Goal: Task Accomplishment & Management: Manage account settings

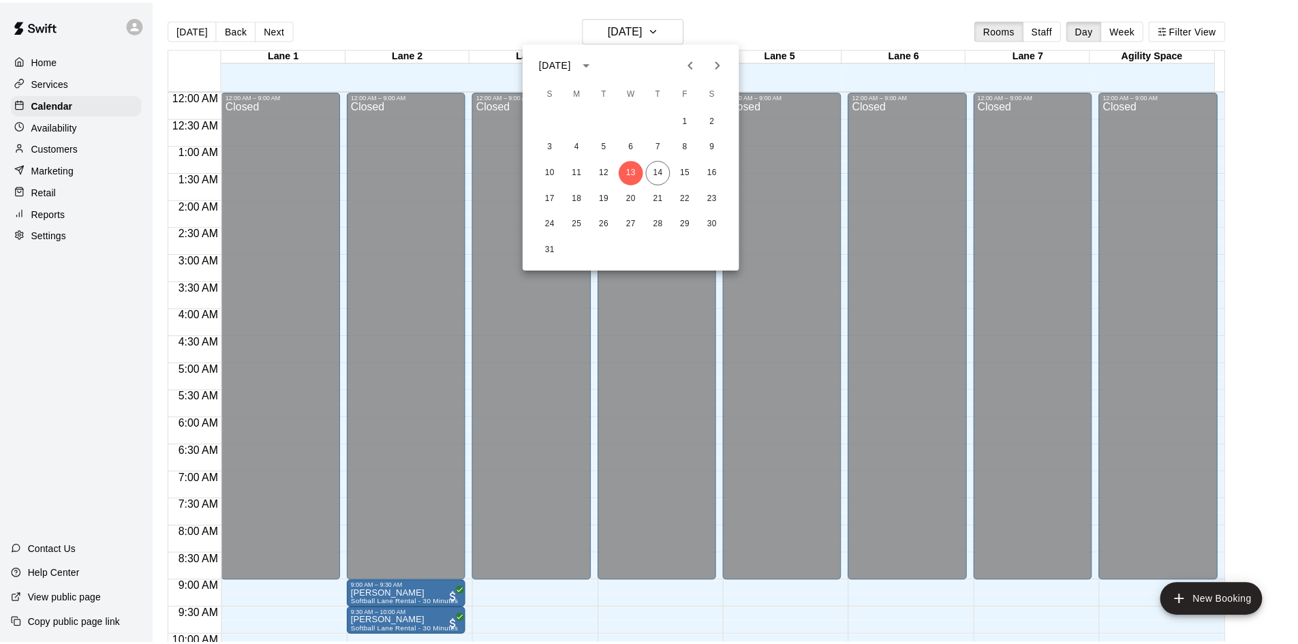
scroll to position [698, 0]
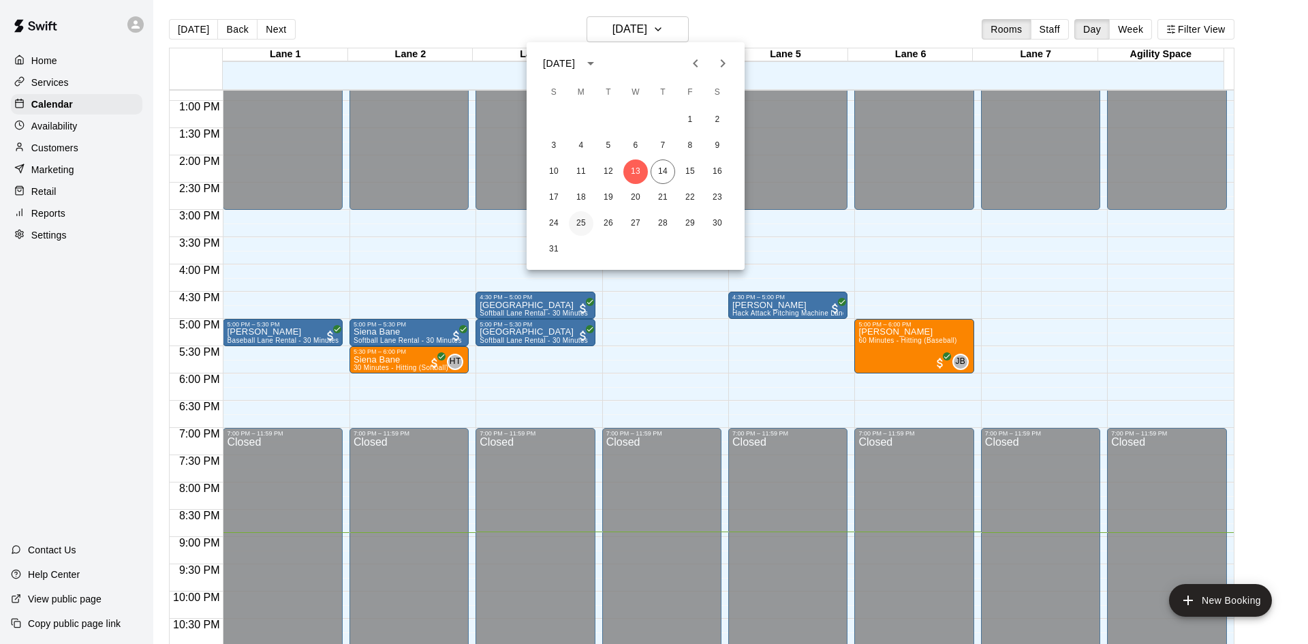
click at [576, 225] on button "25" at bounding box center [581, 223] width 25 height 25
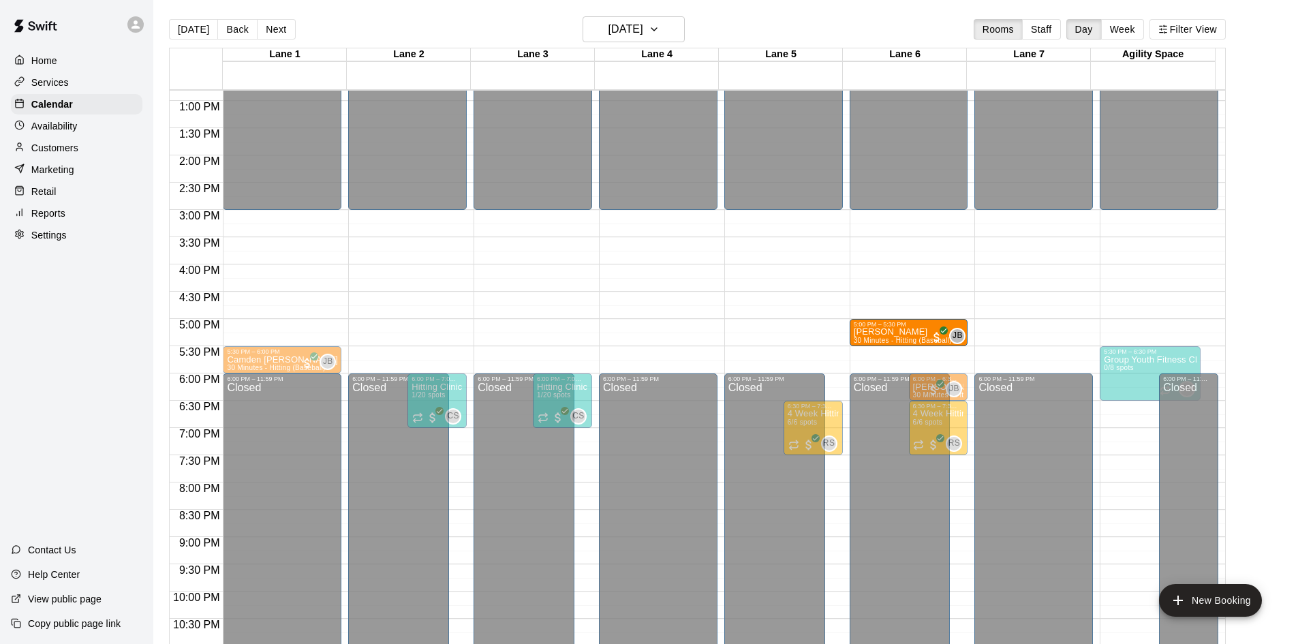
drag, startPoint x: 290, startPoint y: 330, endPoint x: 869, endPoint y: 339, distance: 578.5
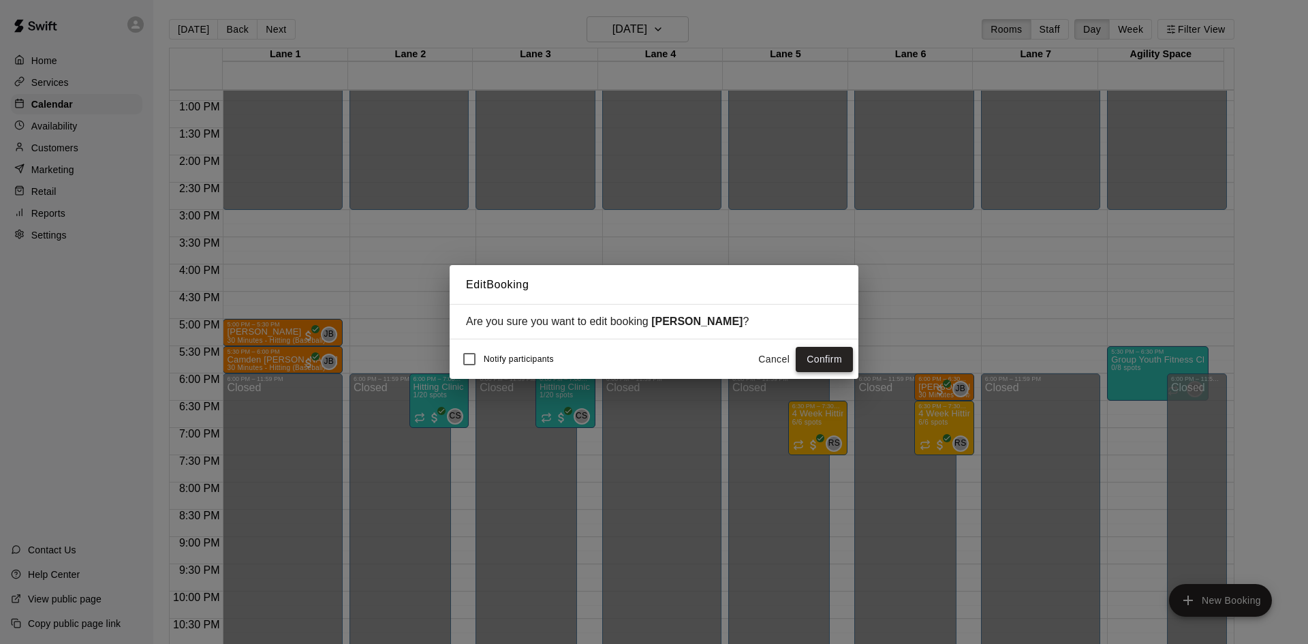
click at [807, 356] on button "Confirm" at bounding box center [824, 359] width 57 height 25
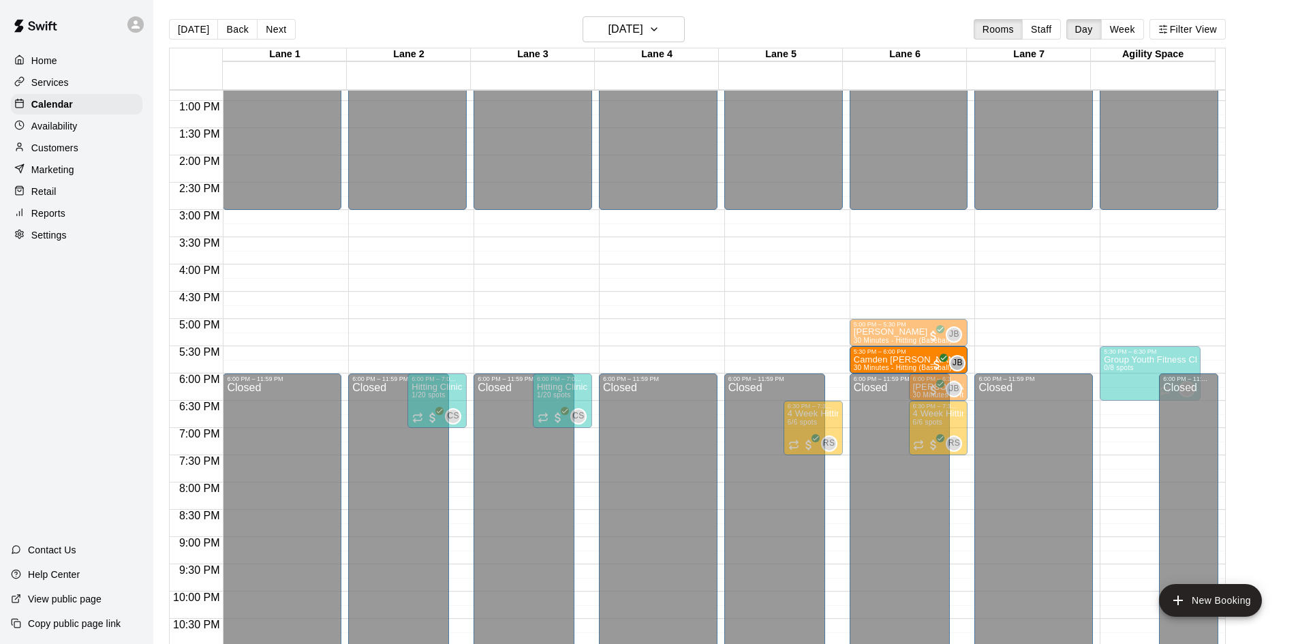
drag, startPoint x: 272, startPoint y: 360, endPoint x: 886, endPoint y: 366, distance: 613.9
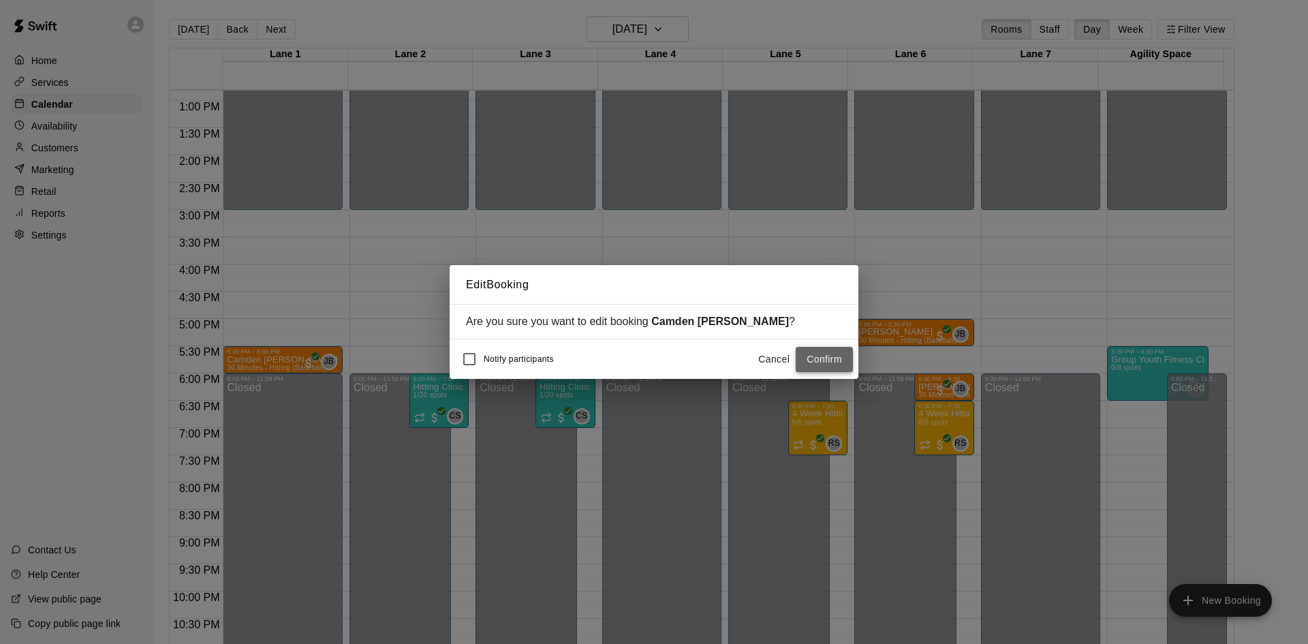
click at [824, 362] on button "Confirm" at bounding box center [824, 359] width 57 height 25
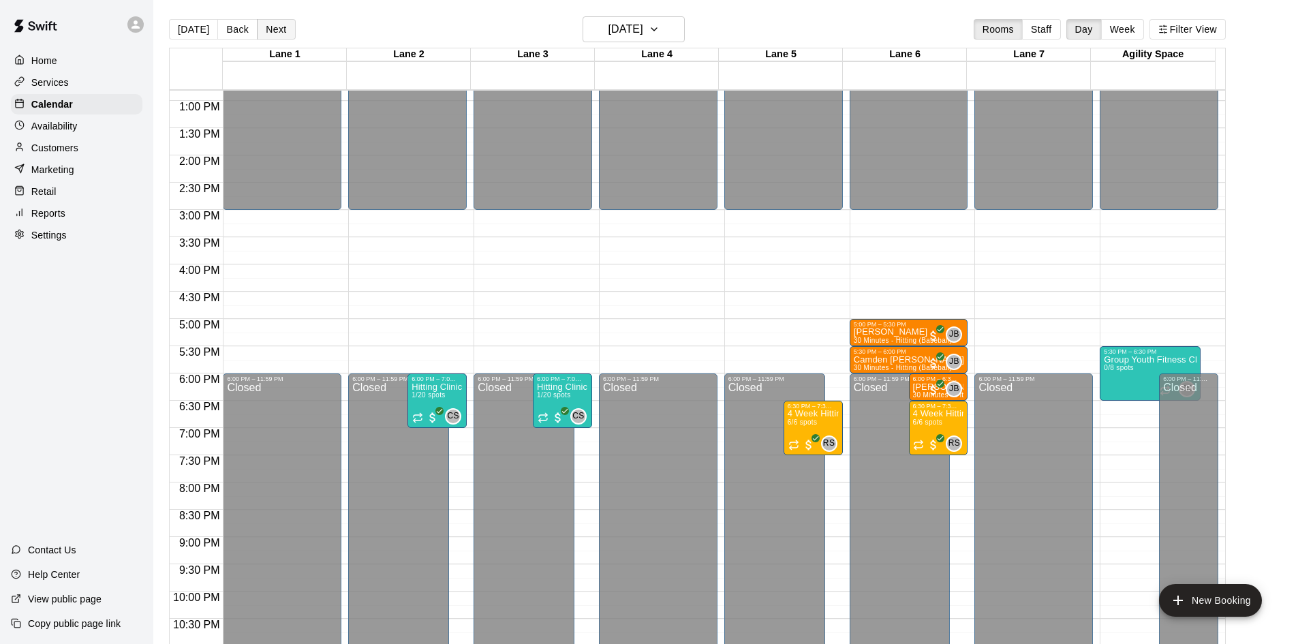
click at [278, 31] on button "Next" at bounding box center [276, 29] width 38 height 20
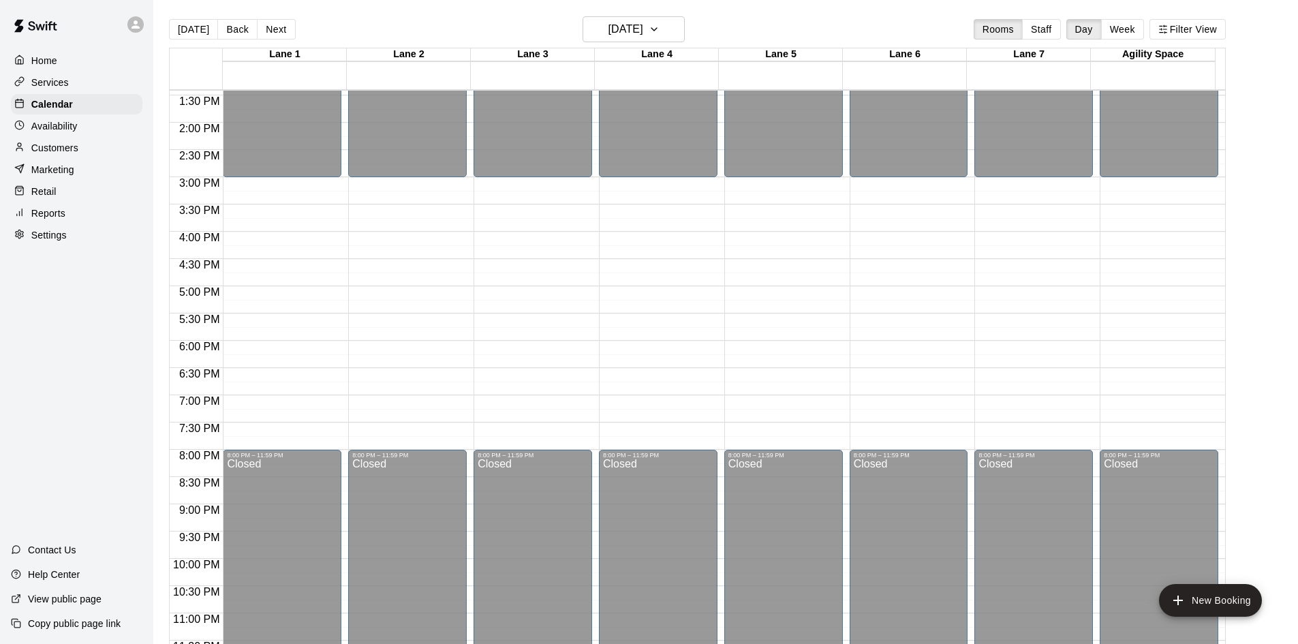
scroll to position [741, 0]
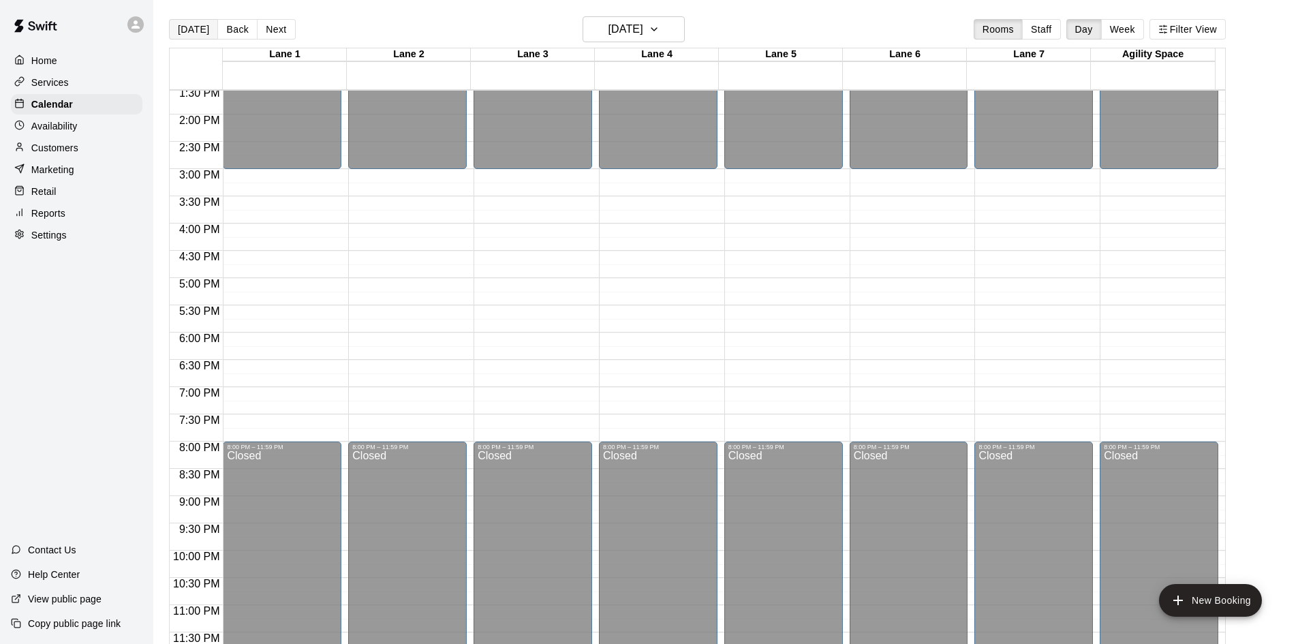
click at [174, 25] on button "[DATE]" at bounding box center [193, 29] width 49 height 20
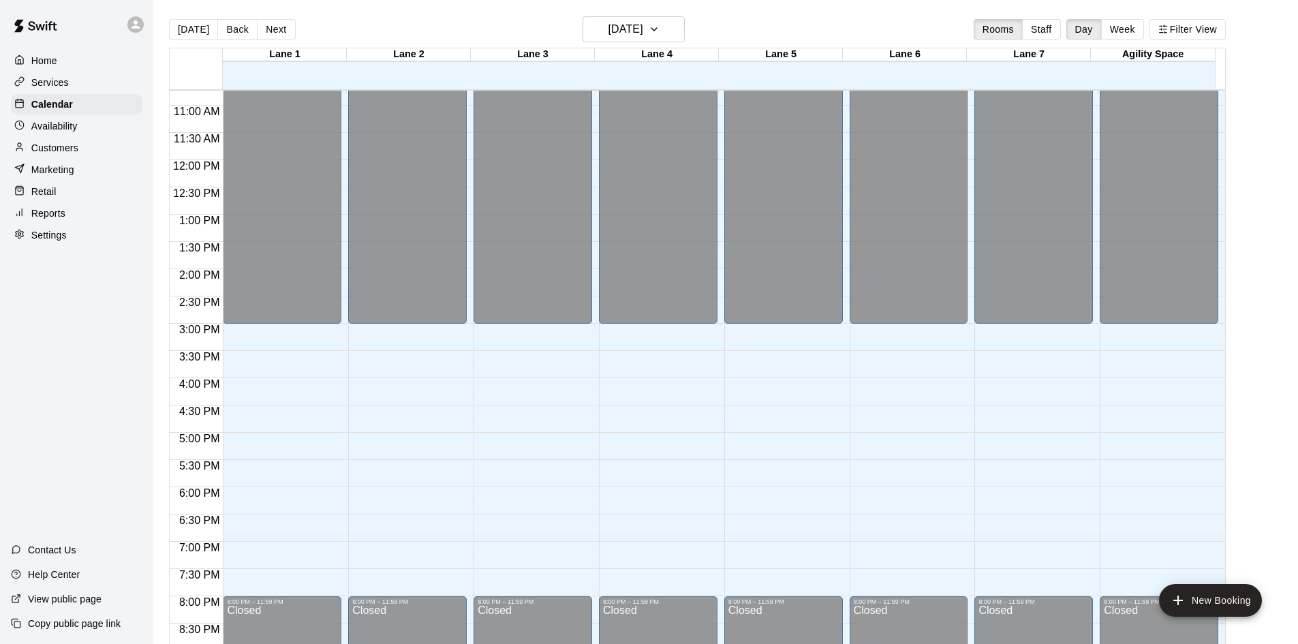
scroll to position [468, 0]
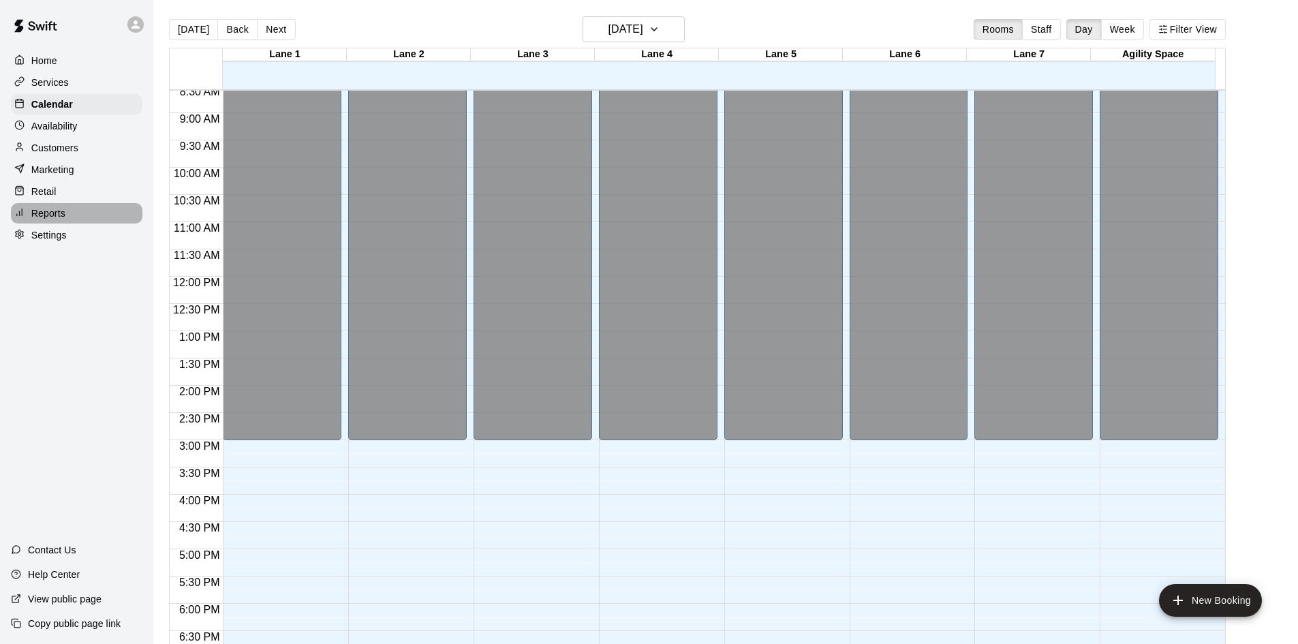
click at [79, 221] on div "Reports" at bounding box center [76, 213] width 131 height 20
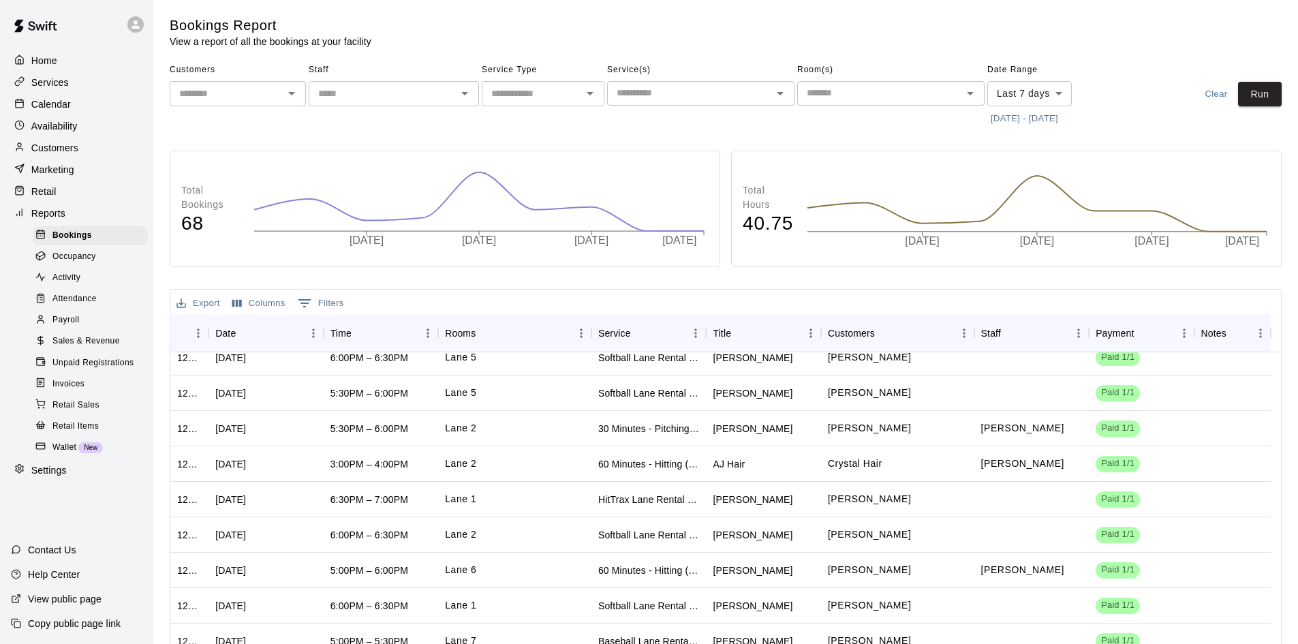
scroll to position [341, 0]
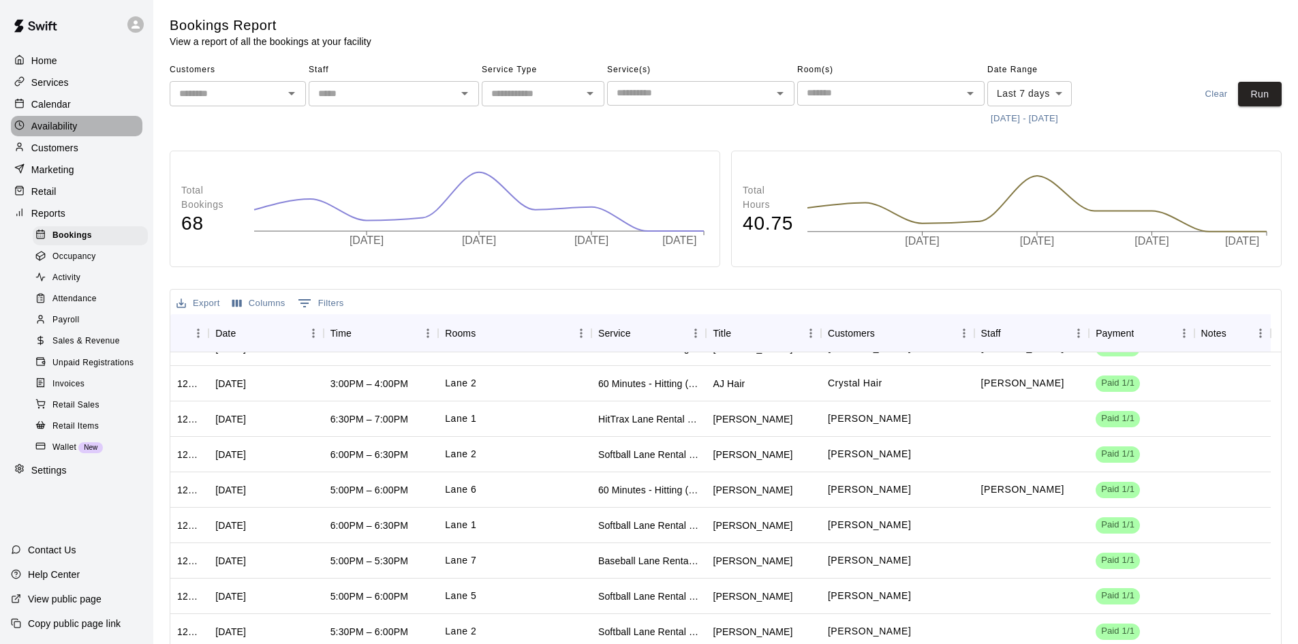
click at [39, 136] on div "Availability" at bounding box center [76, 126] width 131 height 20
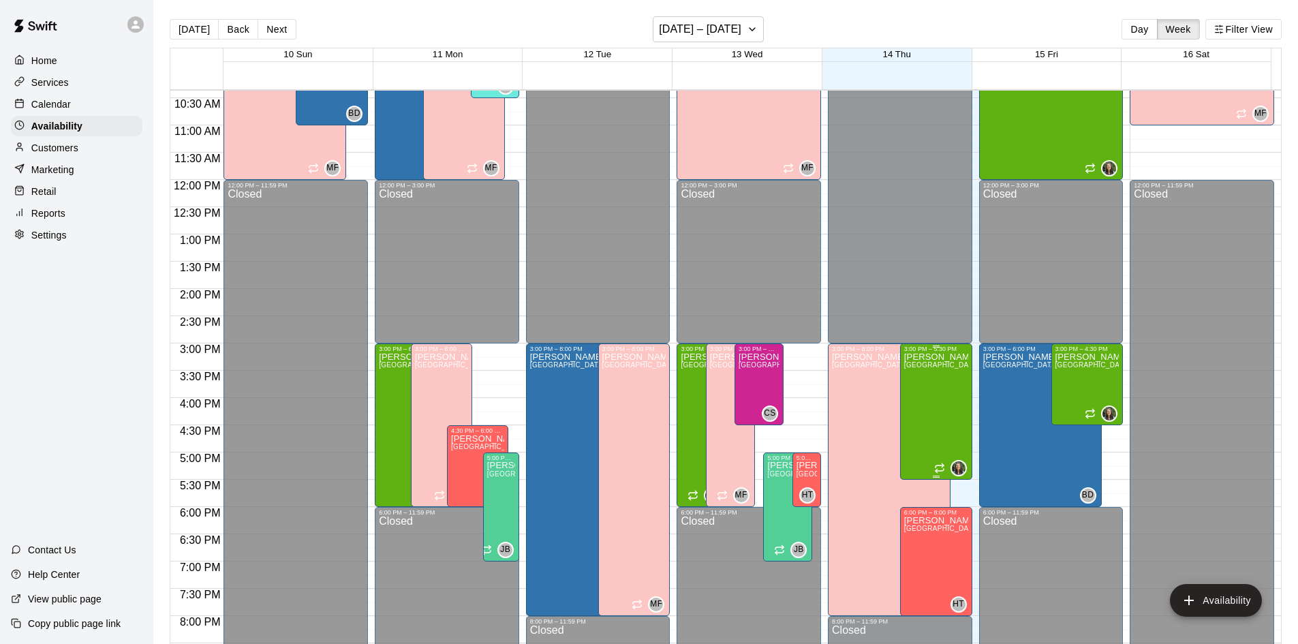
scroll to position [347, 0]
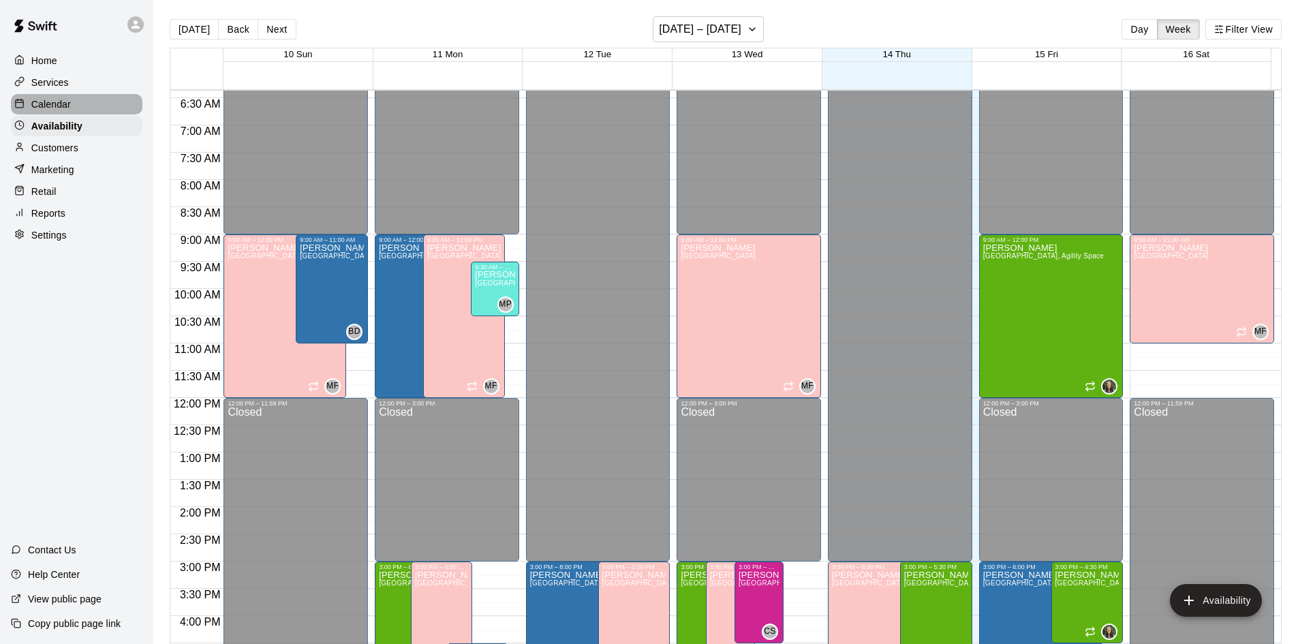
click at [56, 113] on div "Calendar" at bounding box center [76, 104] width 131 height 20
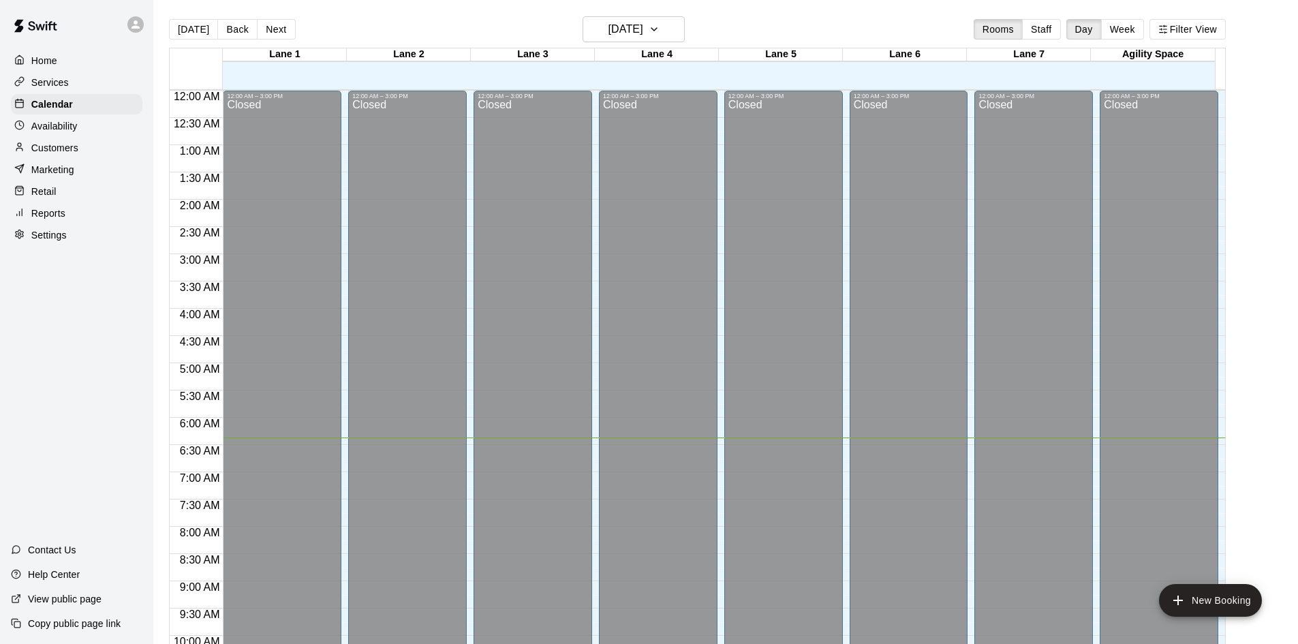
scroll to position [347, 0]
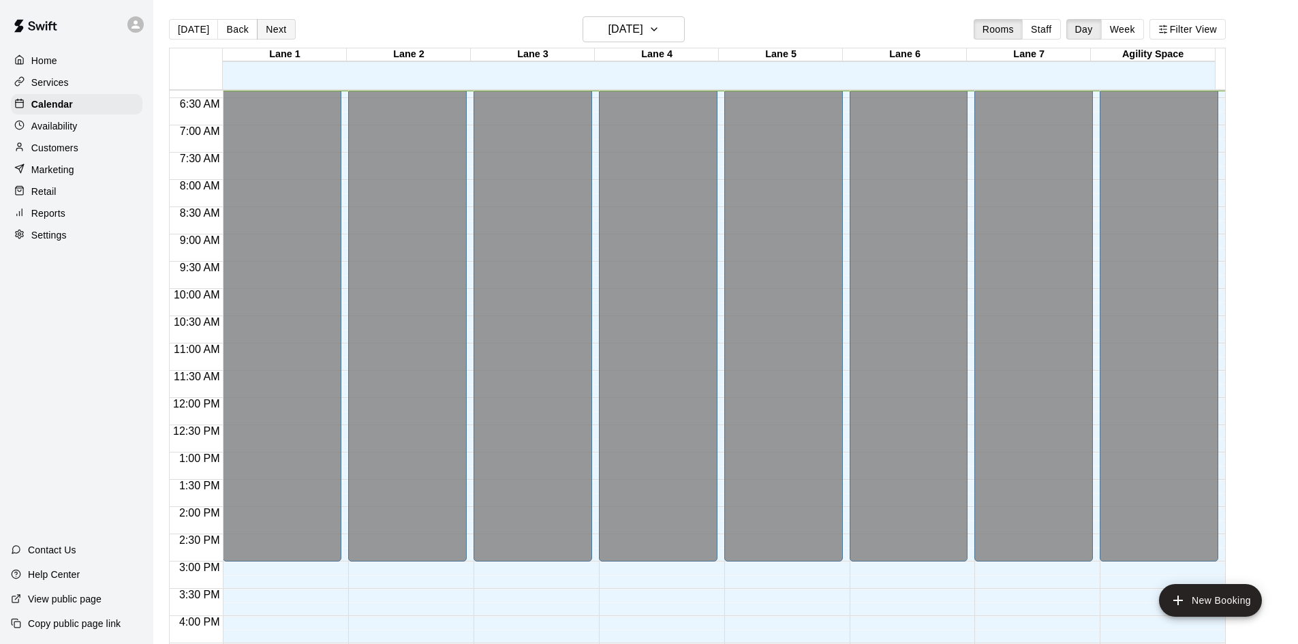
click at [273, 35] on button "Next" at bounding box center [276, 29] width 38 height 20
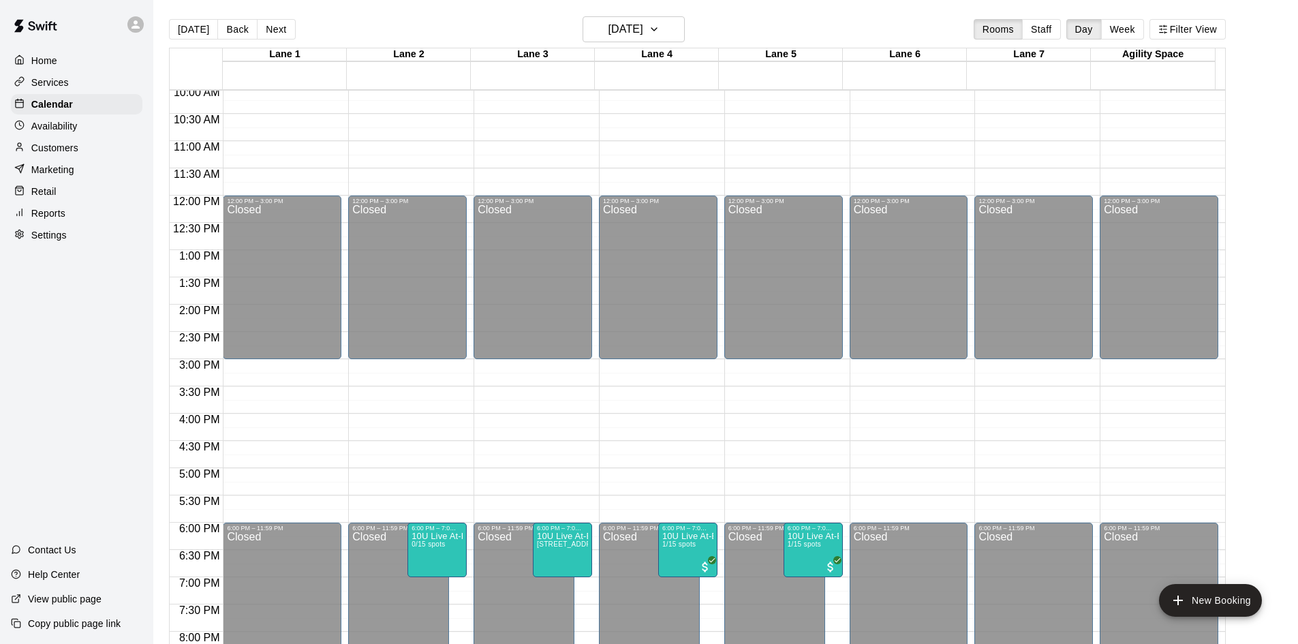
scroll to position [551, 0]
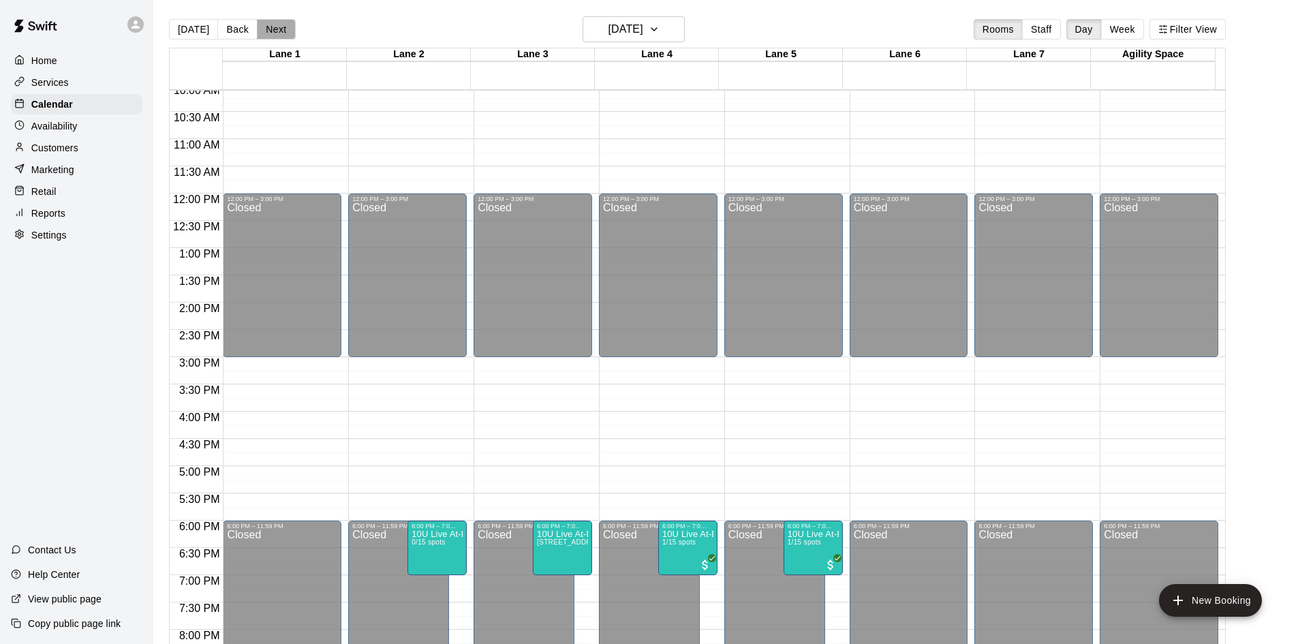
click at [277, 29] on button "Next" at bounding box center [276, 29] width 38 height 20
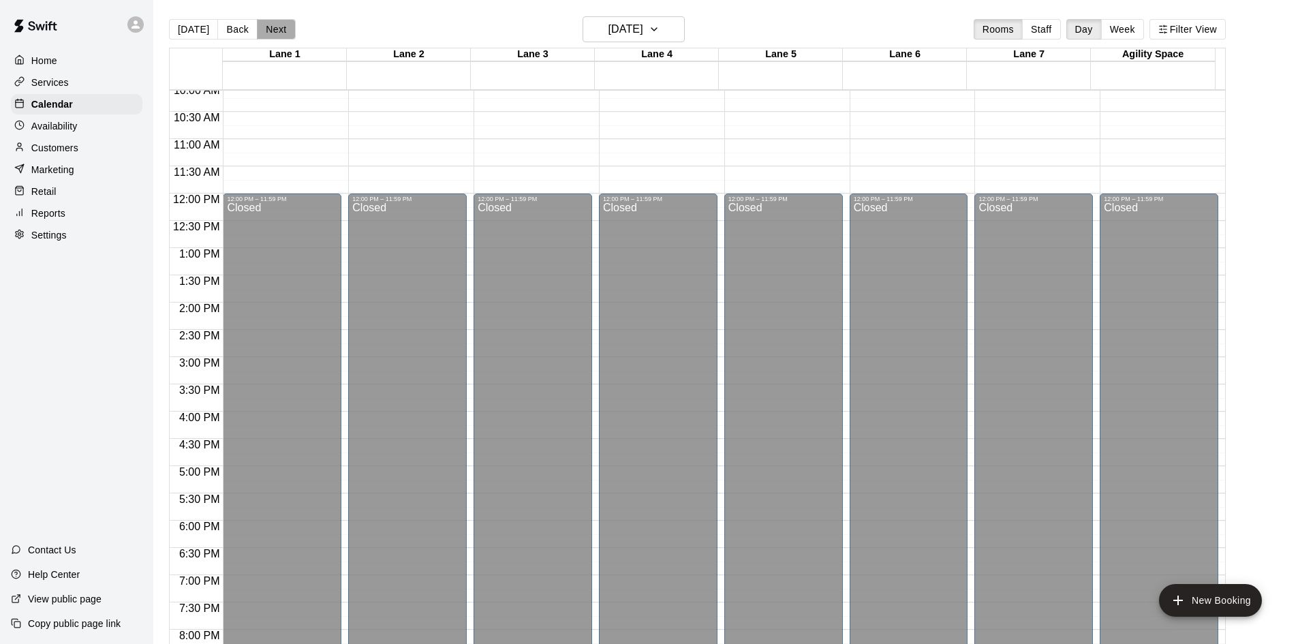
click at [277, 29] on button "Next" at bounding box center [276, 29] width 38 height 20
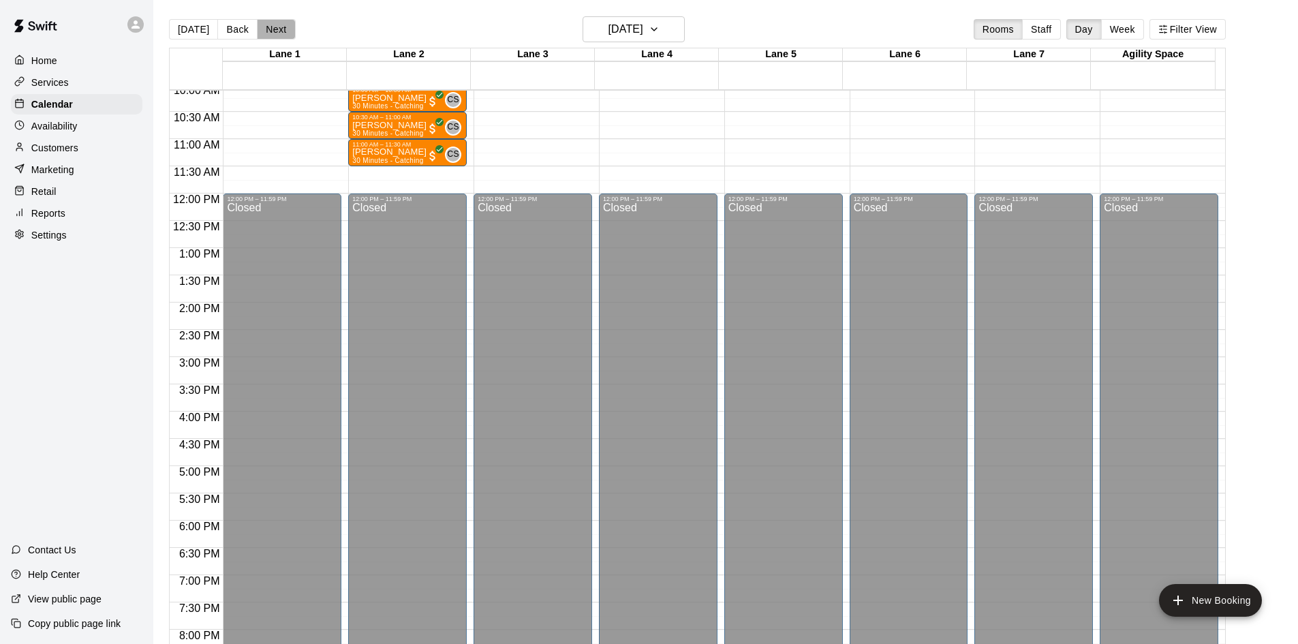
click at [276, 30] on button "Next" at bounding box center [276, 29] width 38 height 20
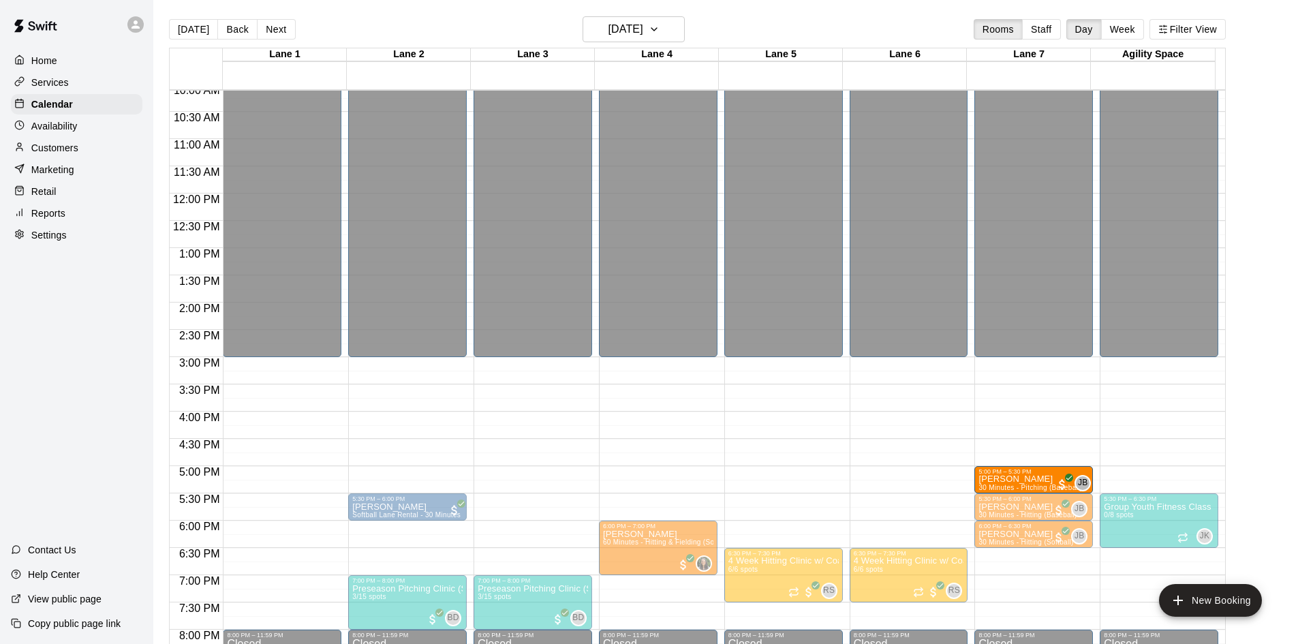
drag, startPoint x: 897, startPoint y: 484, endPoint x: 1008, endPoint y: 489, distance: 111.2
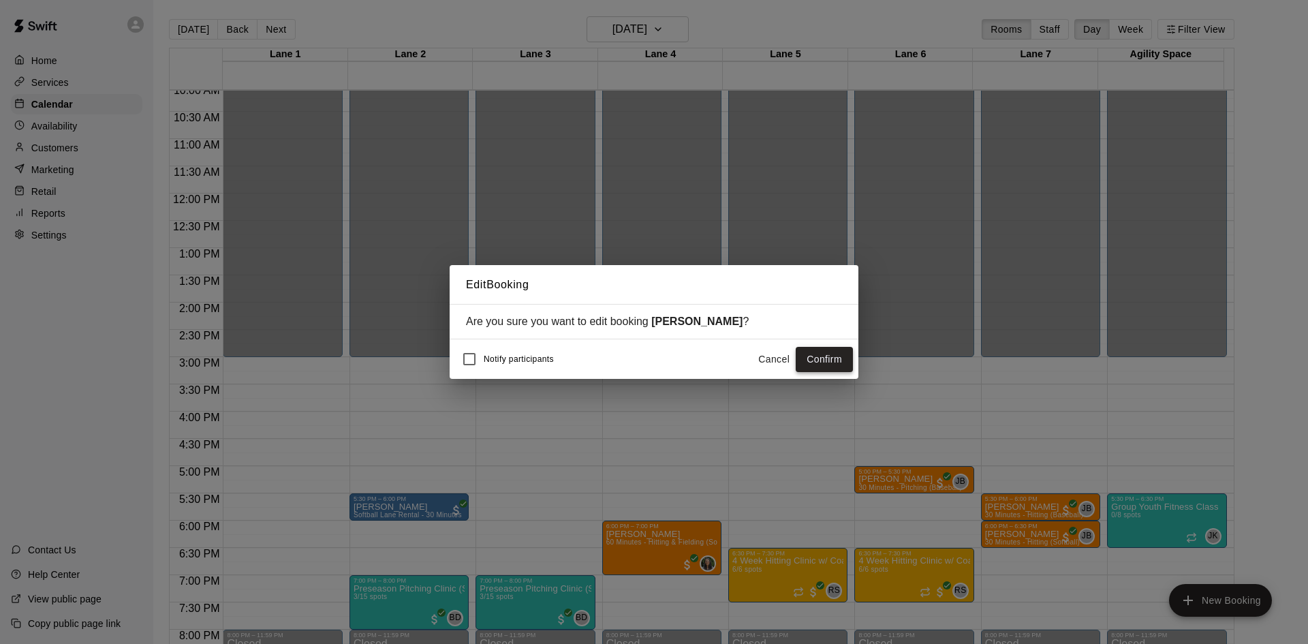
click at [822, 357] on button "Confirm" at bounding box center [824, 359] width 57 height 25
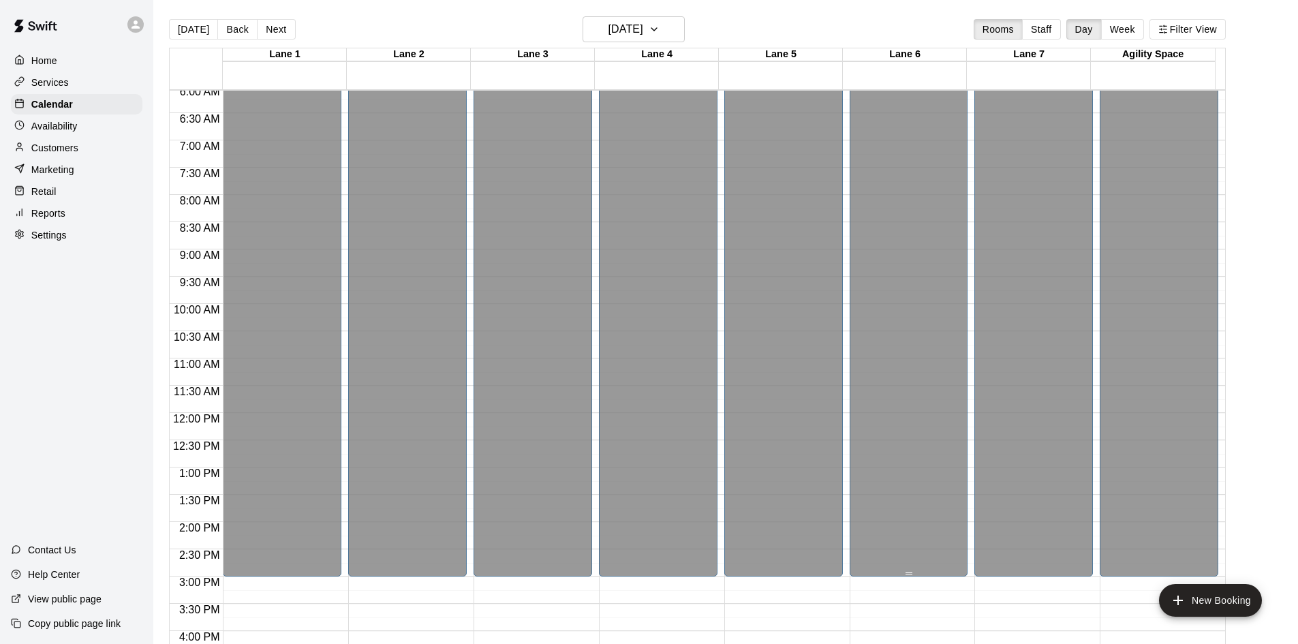
scroll to position [0, 0]
